Goal: Transaction & Acquisition: Purchase product/service

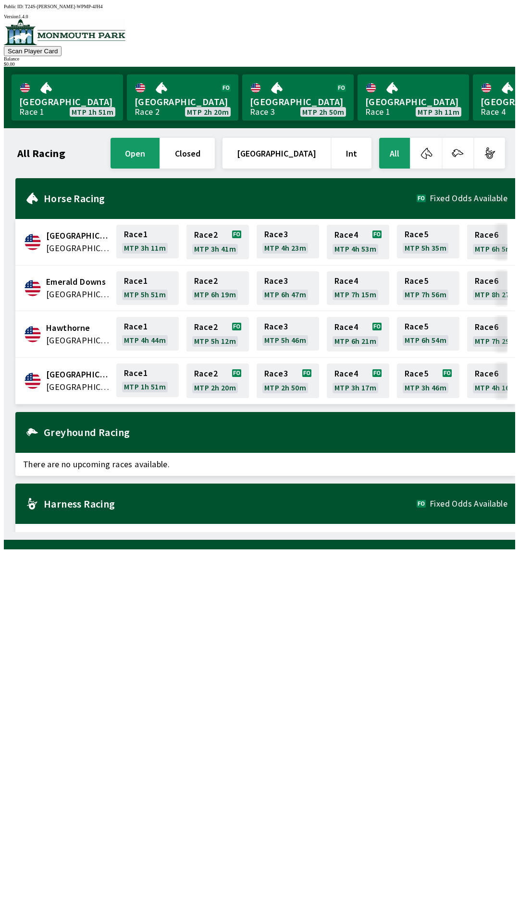
click at [112, 40] on img at bounding box center [65, 32] width 122 height 26
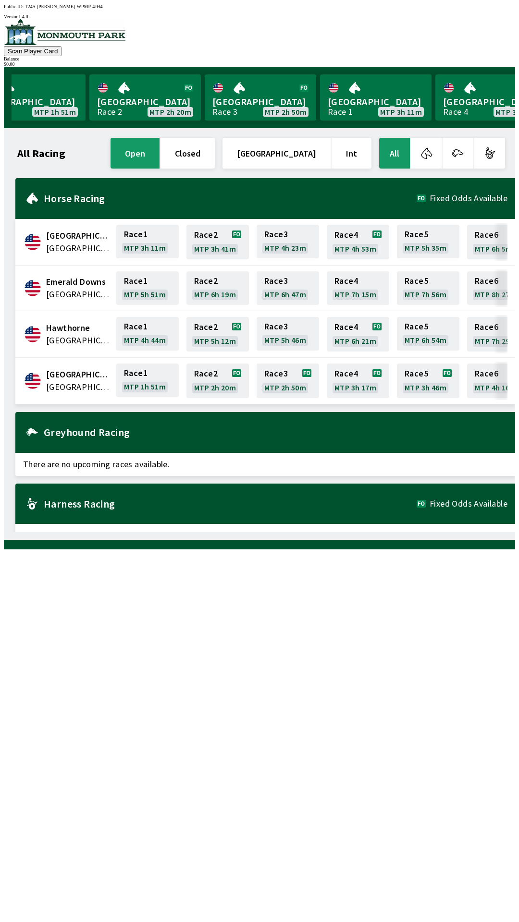
scroll to position [0, 3]
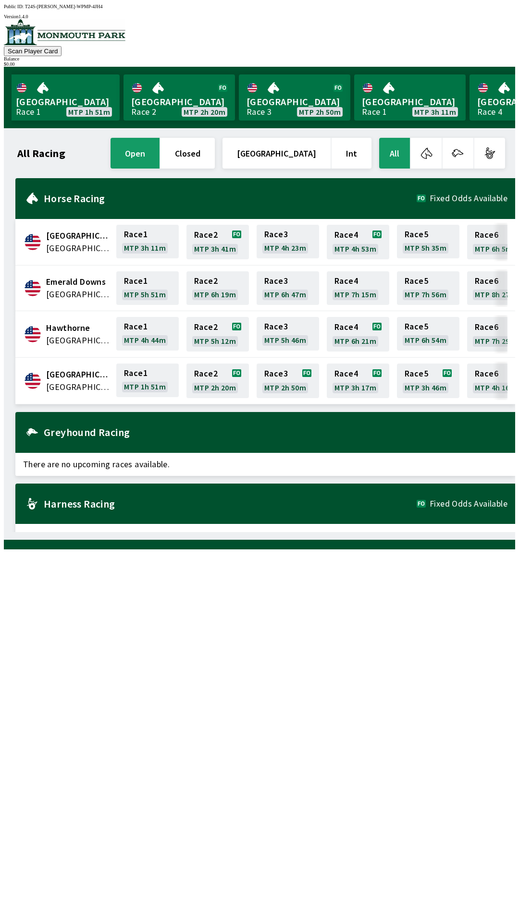
click at [215, 152] on button "closed" at bounding box center [187, 153] width 54 height 31
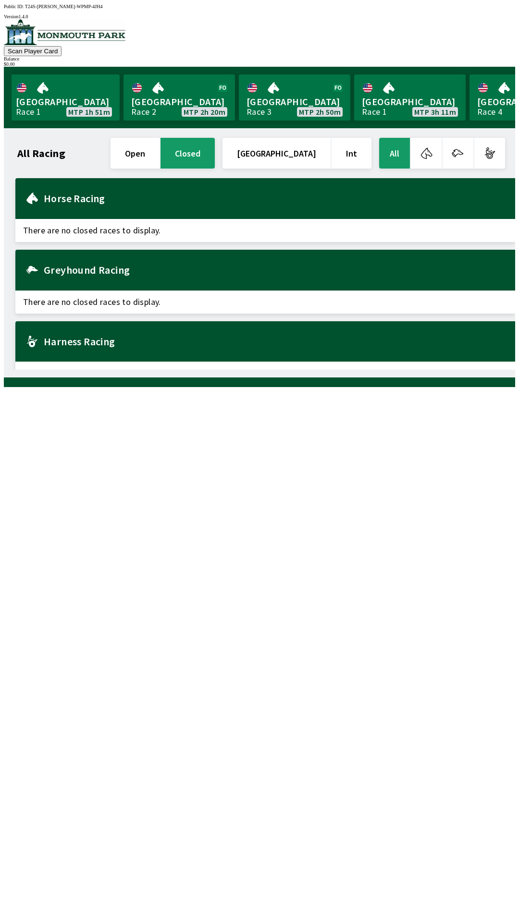
click at [159, 152] on button "open" at bounding box center [134, 153] width 49 height 31
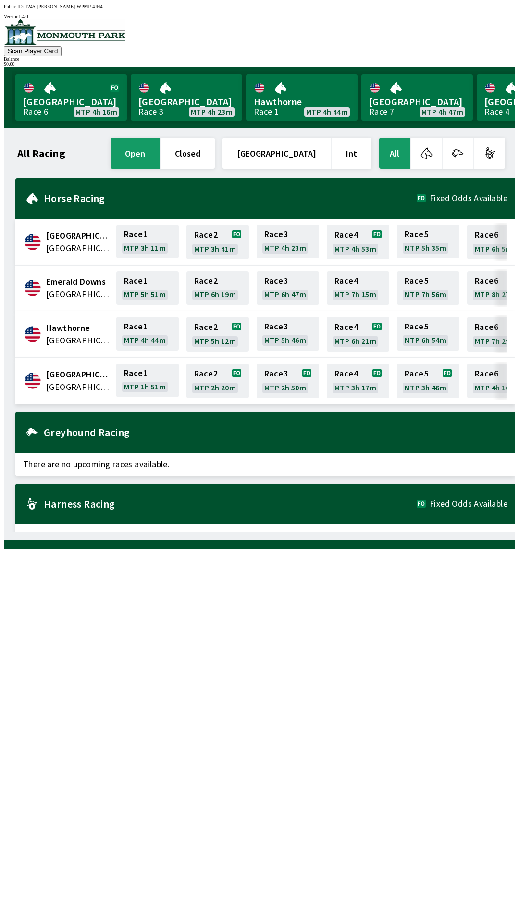
scroll to position [0, 868]
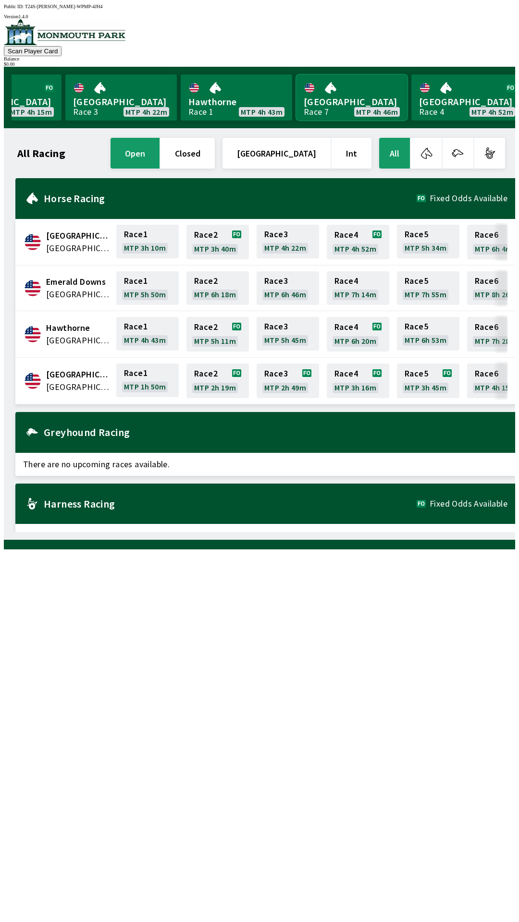
click at [329, 91] on link "[GEOGRAPHIC_DATA] Race 7 MTP 4h 46m" at bounding box center [351, 97] width 111 height 46
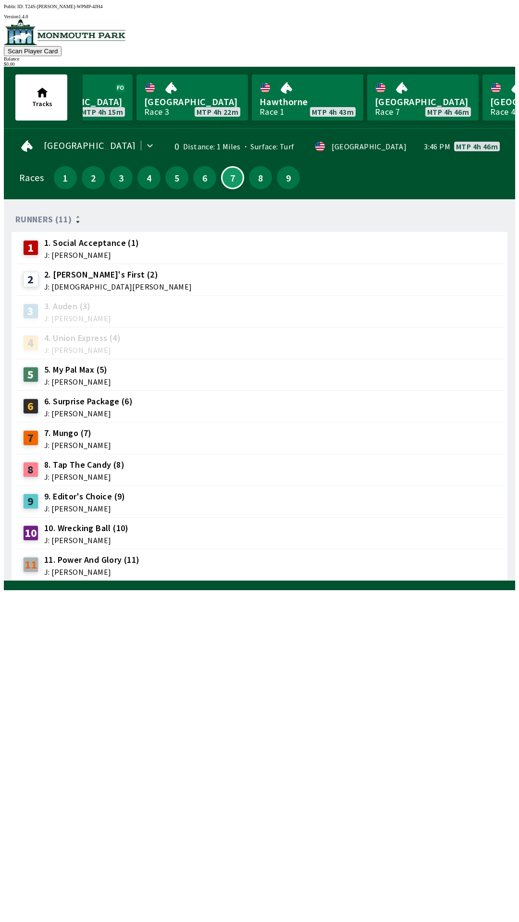
click at [106, 410] on span "J: [PERSON_NAME]" at bounding box center [88, 414] width 88 height 8
click at [34, 406] on div "6" at bounding box center [30, 406] width 15 height 15
click at [72, 410] on span "J: [PERSON_NAME]" at bounding box center [88, 414] width 88 height 8
click at [83, 410] on span "J: [PERSON_NAME]" at bounding box center [88, 414] width 88 height 8
click at [261, 176] on button "8" at bounding box center [260, 177] width 23 height 23
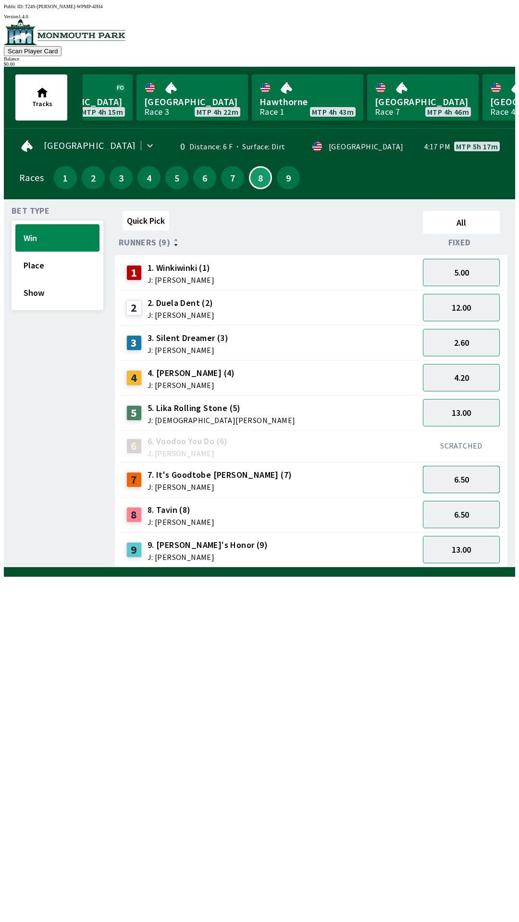
click at [463, 471] on button "6.50" at bounding box center [461, 479] width 77 height 27
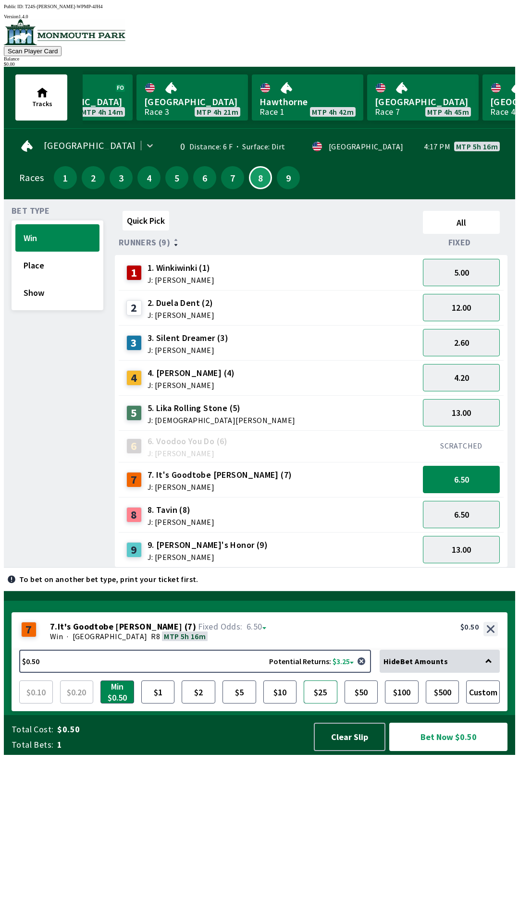
click at [316, 704] on button "$25" at bounding box center [321, 692] width 34 height 23
click at [481, 704] on button "Custom" at bounding box center [483, 692] width 34 height 23
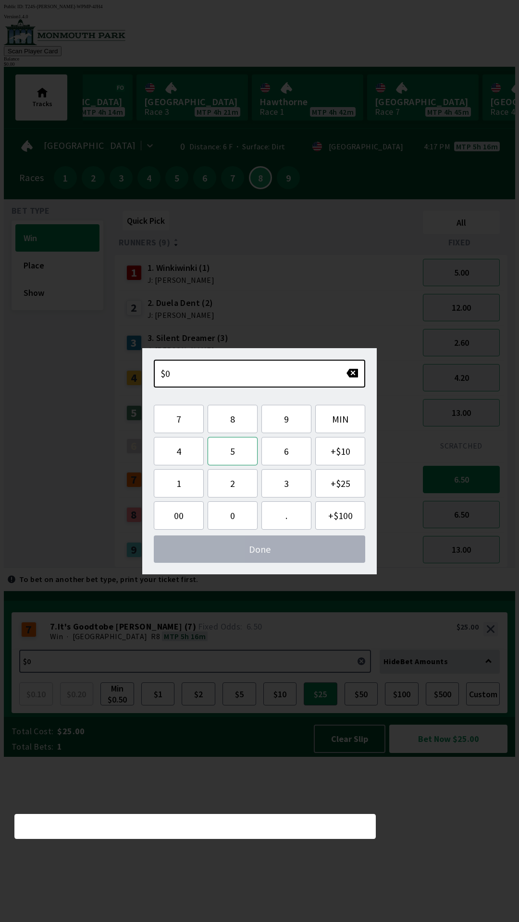
click at [230, 453] on button "5" at bounding box center [232, 451] width 50 height 28
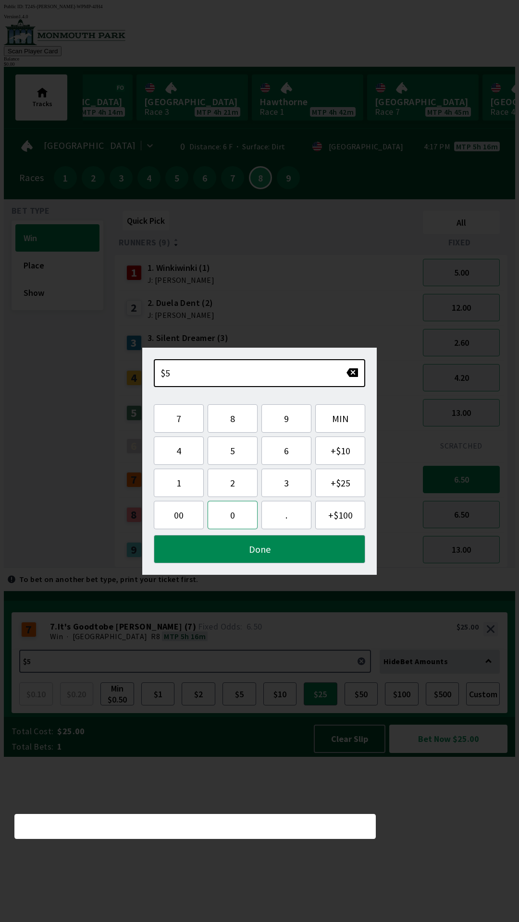
click at [231, 521] on button "0" at bounding box center [232, 515] width 50 height 28
click at [267, 552] on button "Done" at bounding box center [259, 549] width 211 height 28
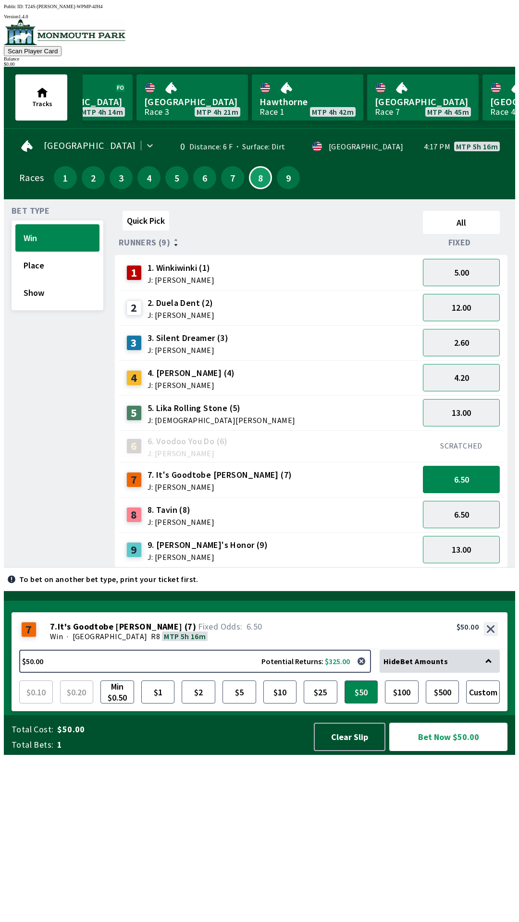
click at [439, 751] on button "Bet Now $50.00" at bounding box center [448, 737] width 118 height 28
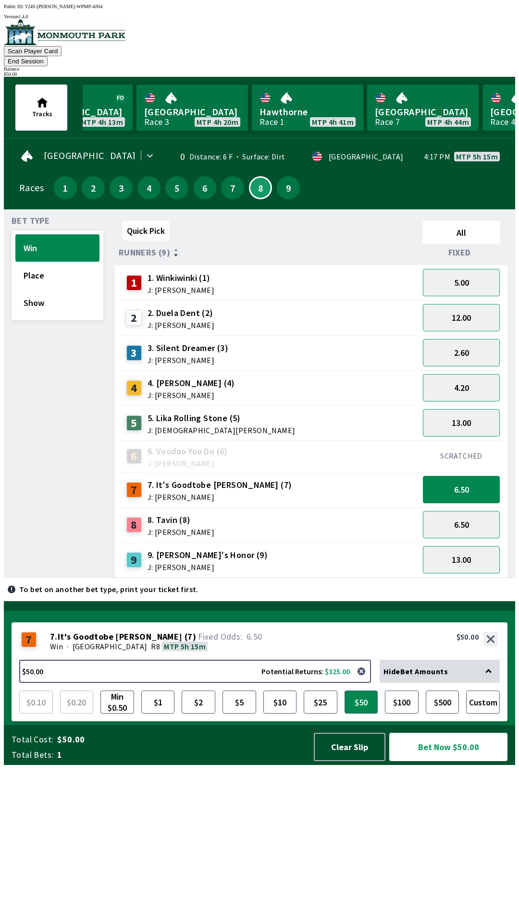
click at [443, 761] on button "Bet Now $50.00" at bounding box center [448, 747] width 118 height 28
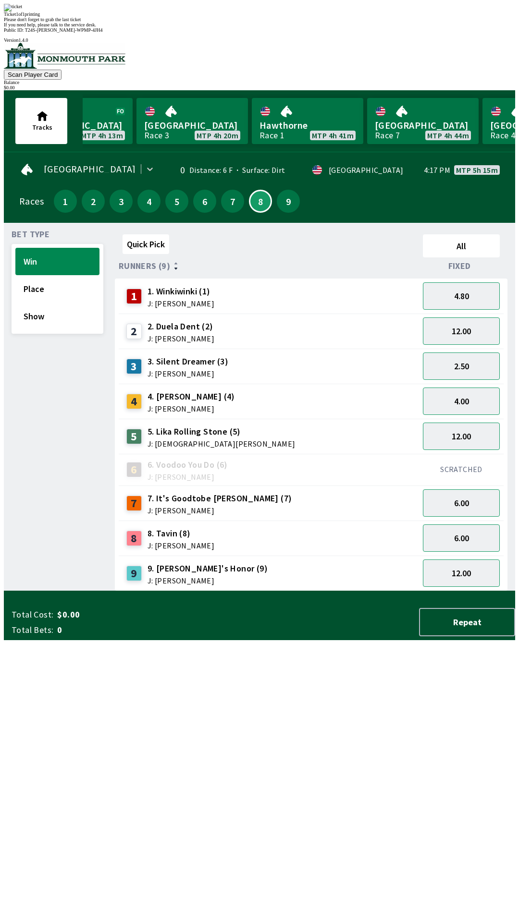
click at [253, 591] on div "Quick Pick All Runners (9) Fixed 1 1. Winkiwinki (1) J: [PERSON_NAME] 4.80 2 2.…" at bounding box center [315, 411] width 400 height 361
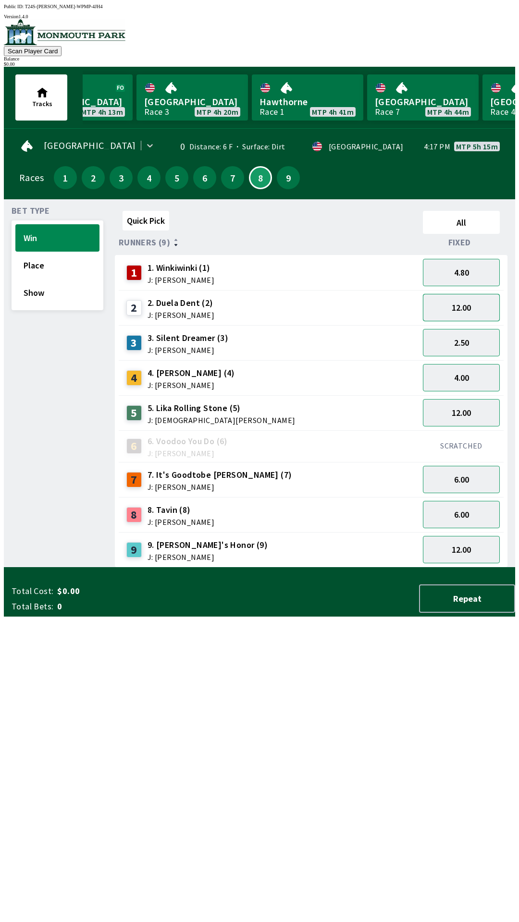
click at [451, 308] on button "12.00" at bounding box center [461, 307] width 77 height 27
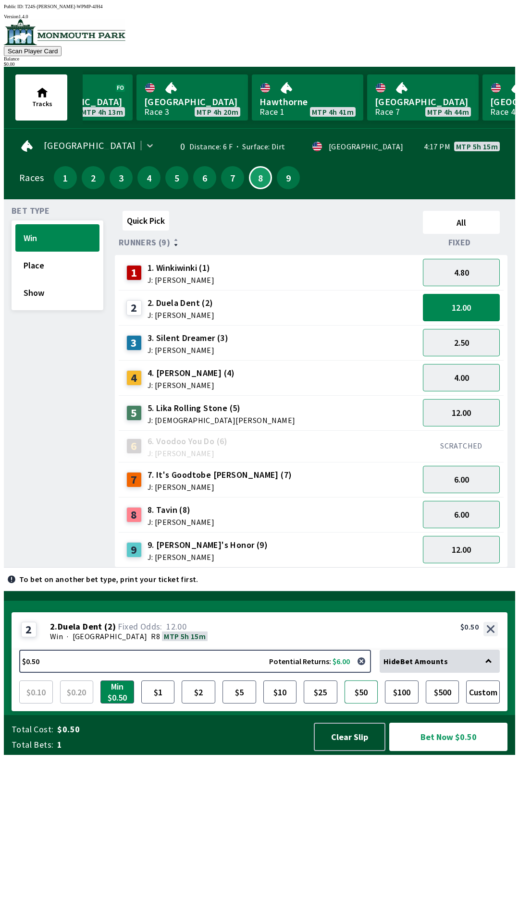
click at [361, 704] on button "$50" at bounding box center [361, 692] width 34 height 23
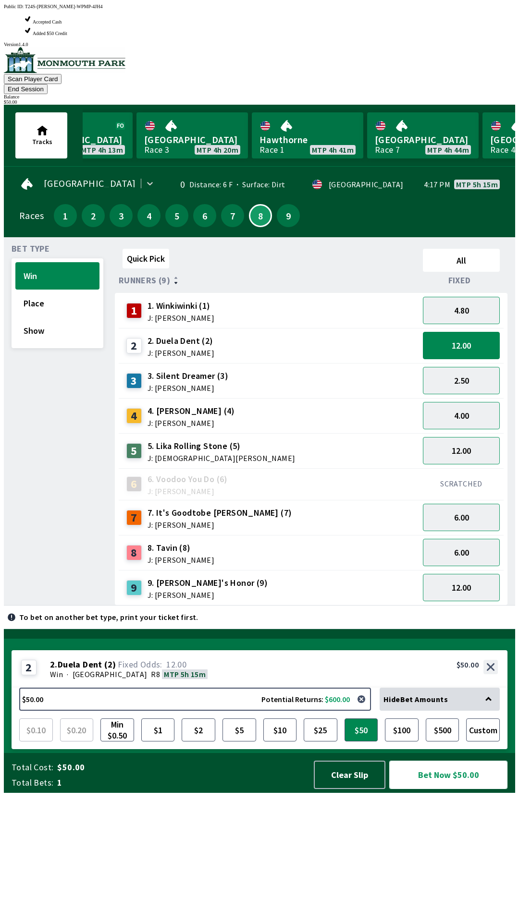
click at [441, 789] on button "Bet Now $50.00" at bounding box center [448, 775] width 118 height 28
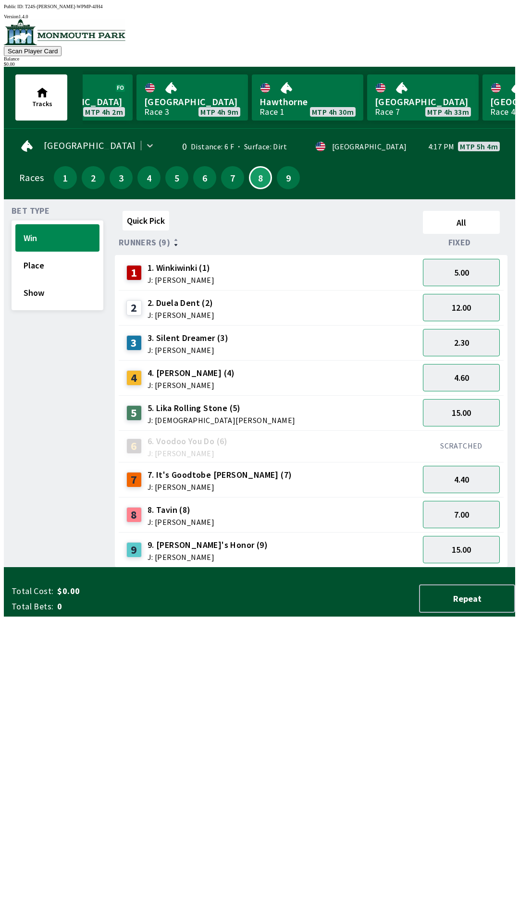
click at [232, 568] on div "Quick Pick All Runners (9) Fixed 1 1. Winkiwinki (1) J: [PERSON_NAME] 5.00 2 2.…" at bounding box center [315, 387] width 400 height 361
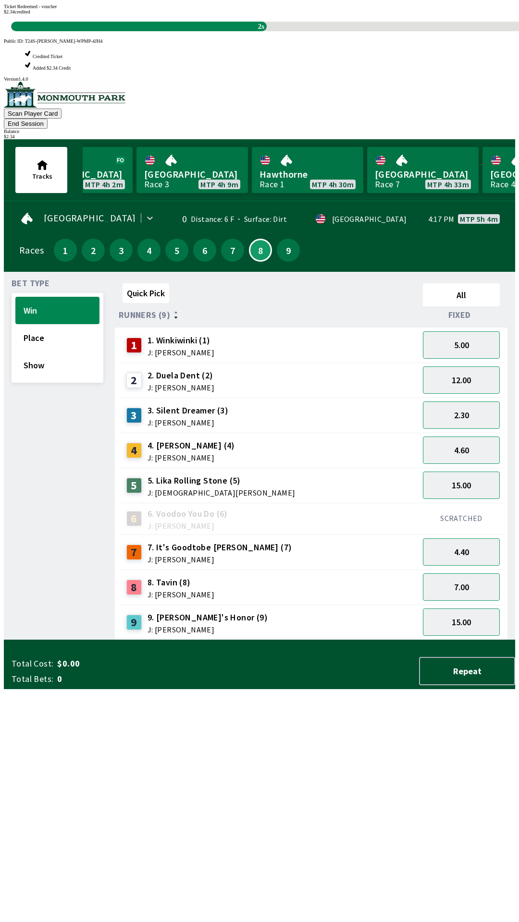
click at [168, 640] on div "Quick Pick All Runners (9) Fixed 1 1. Winkiwinki (1) J: [PERSON_NAME] 5.00 2 2.…" at bounding box center [315, 460] width 400 height 361
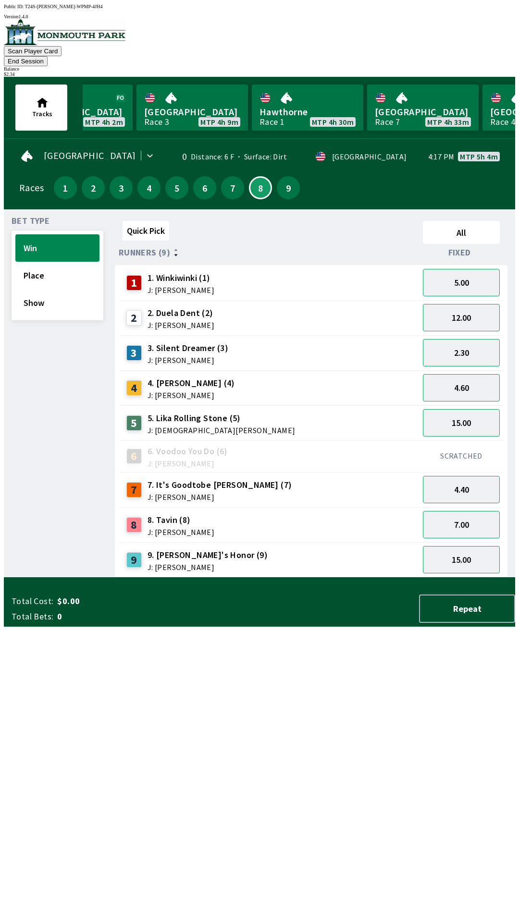
click at [48, 56] on button "End Session" at bounding box center [26, 61] width 44 height 10
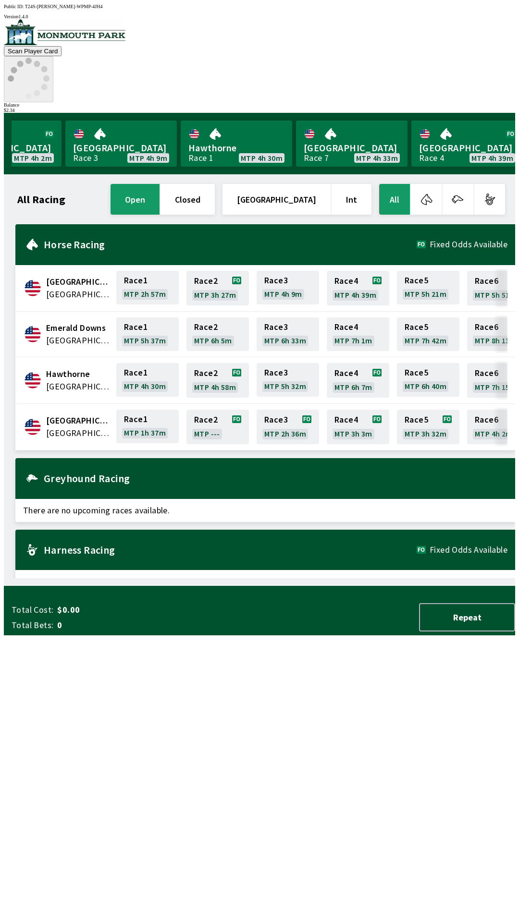
click at [49, 58] on icon at bounding box center [29, 79] width 42 height 42
